Goal: Contribute content

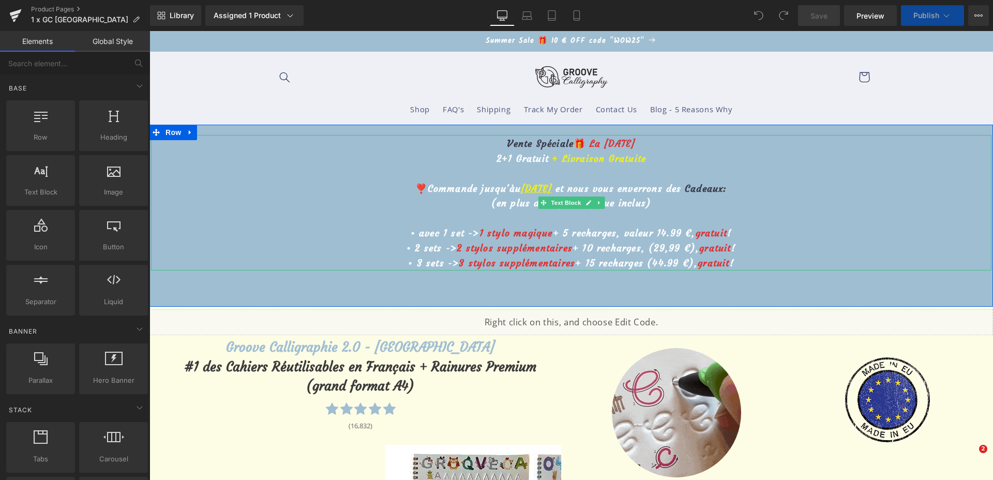
click at [521, 188] on u "[DATE]" at bounding box center [536, 189] width 31 height 12
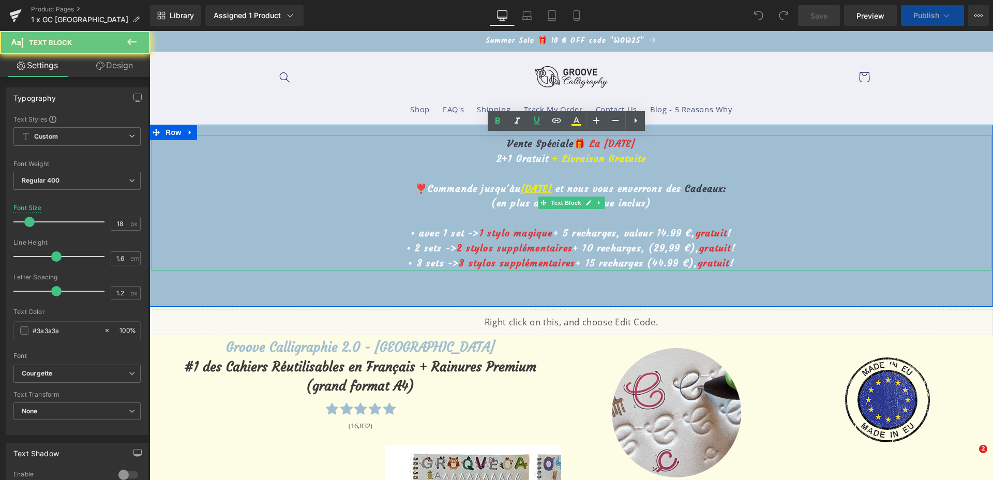
click at [526, 187] on u "[DATE]" at bounding box center [536, 189] width 31 height 12
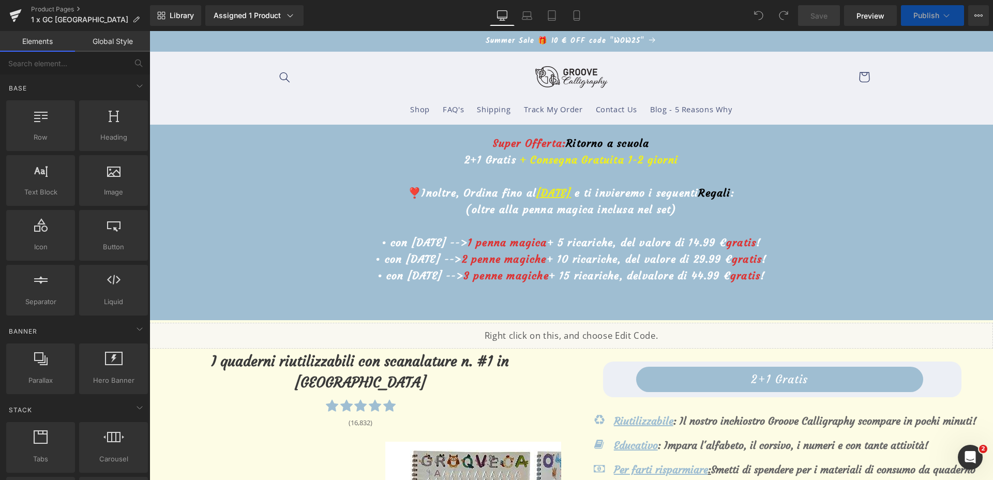
click at [537, 192] on u "24 Agosto" at bounding box center [554, 192] width 35 height 13
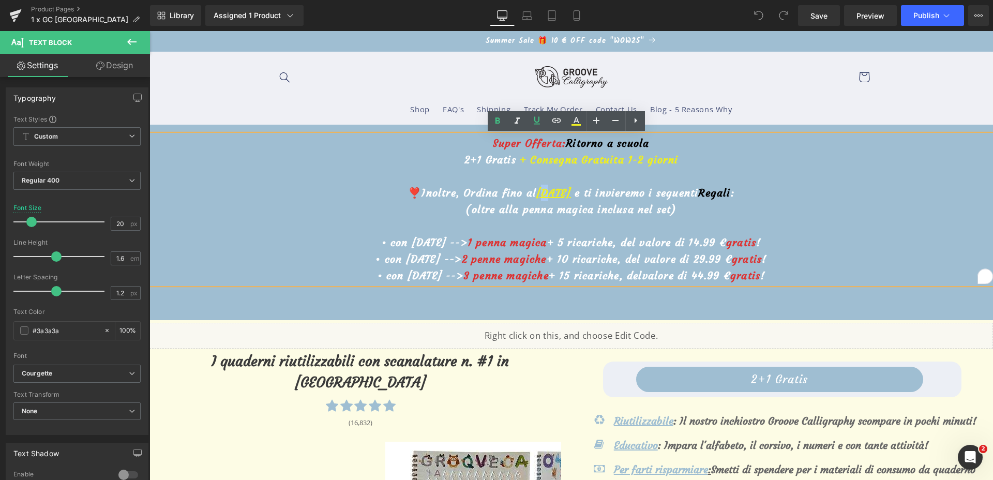
drag, startPoint x: 528, startPoint y: 192, endPoint x: 534, endPoint y: 187, distance: 8.4
click at [537, 187] on u "24 Agosto" at bounding box center [554, 192] width 35 height 13
click at [807, 14] on link "Save" at bounding box center [819, 15] width 42 height 21
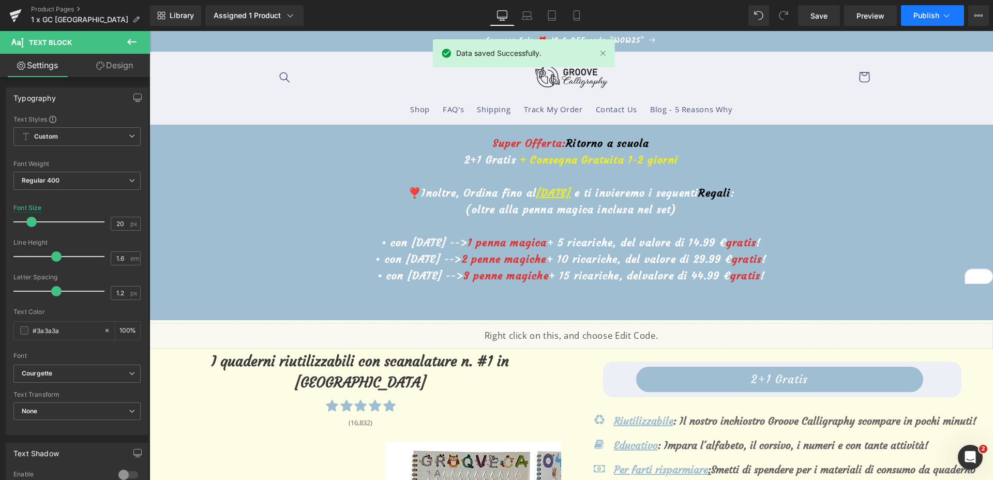
click at [922, 14] on span "Publish" at bounding box center [927, 15] width 26 height 8
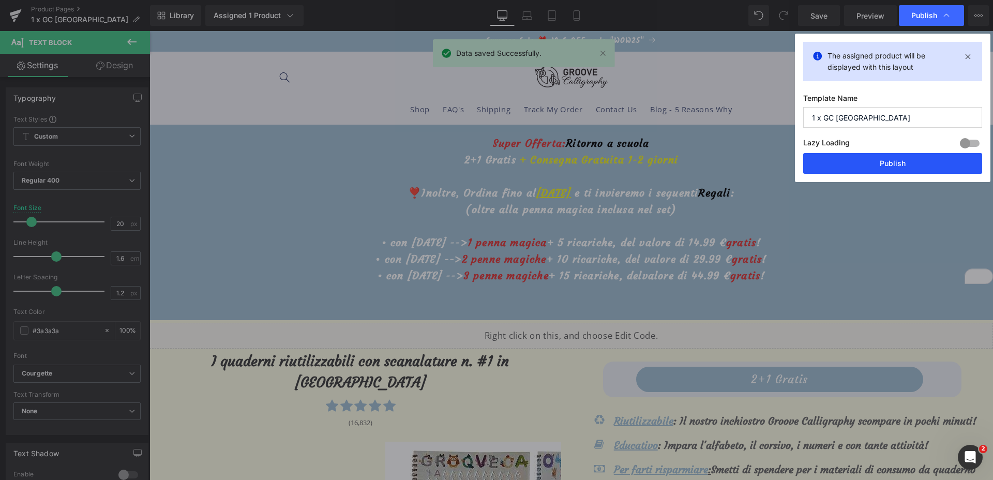
click at [827, 455] on button "Publish" at bounding box center [644, 463] width 365 height 17
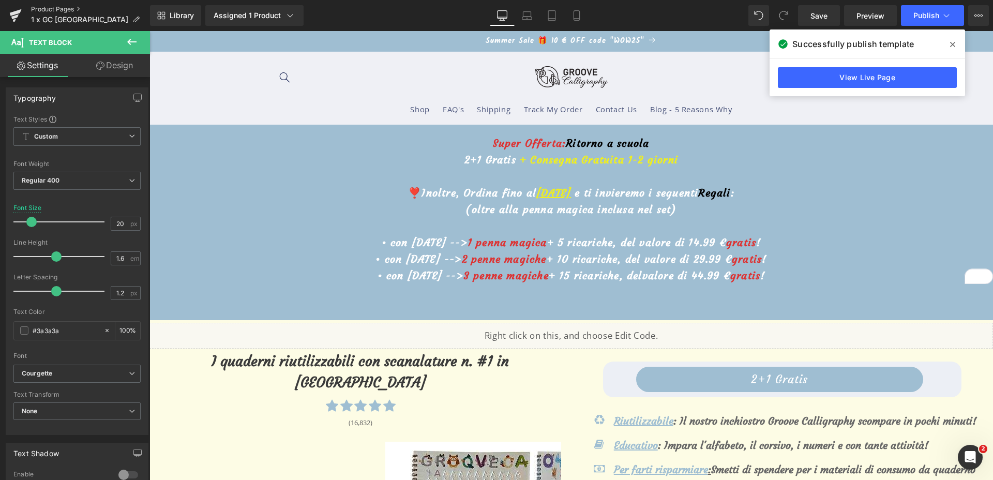
click at [54, 8] on link "Product Pages" at bounding box center [90, 9] width 119 height 8
